Goal: Find specific page/section: Find specific page/section

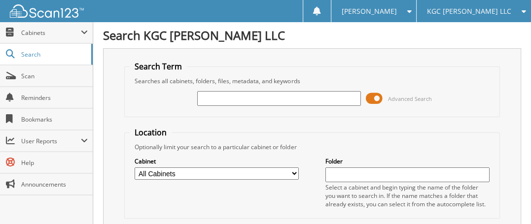
click at [238, 93] on input "text" at bounding box center [279, 98] width 164 height 15
type input "4"
type input "46369"
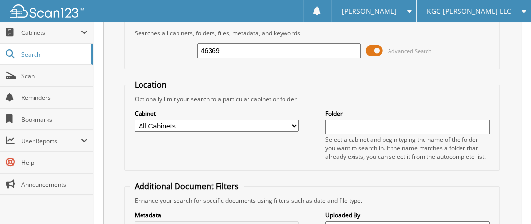
scroll to position [47, 0]
click at [471, 11] on span "KGC [PERSON_NAME] LLC" at bounding box center [469, 11] width 84 height 6
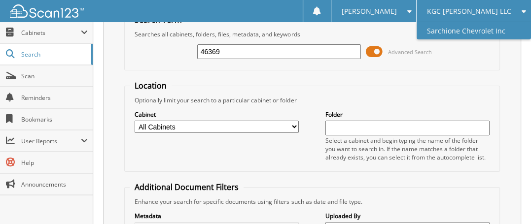
click at [465, 31] on link "Sarchione Chevrolet Inc" at bounding box center [474, 30] width 114 height 17
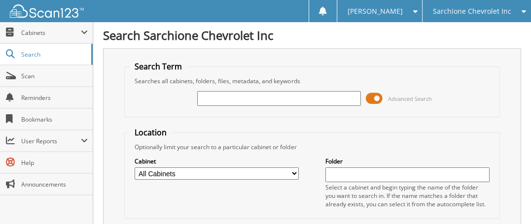
click at [223, 96] on input "text" at bounding box center [279, 98] width 164 height 15
type input "46369"
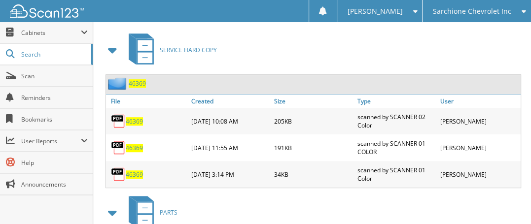
scroll to position [234, 0]
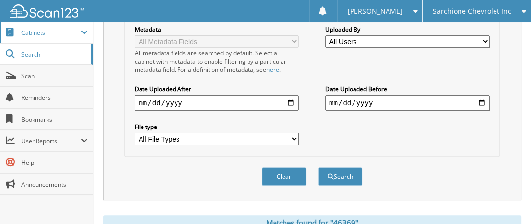
click at [41, 33] on span "Cabinets" at bounding box center [51, 33] width 60 height 8
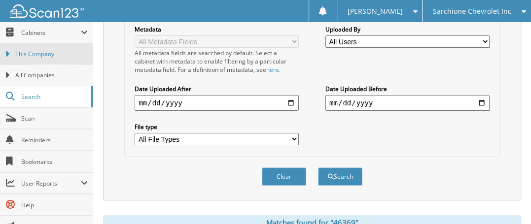
click at [40, 54] on span "This Company" at bounding box center [51, 54] width 72 height 9
